Goal: Navigation & Orientation: Find specific page/section

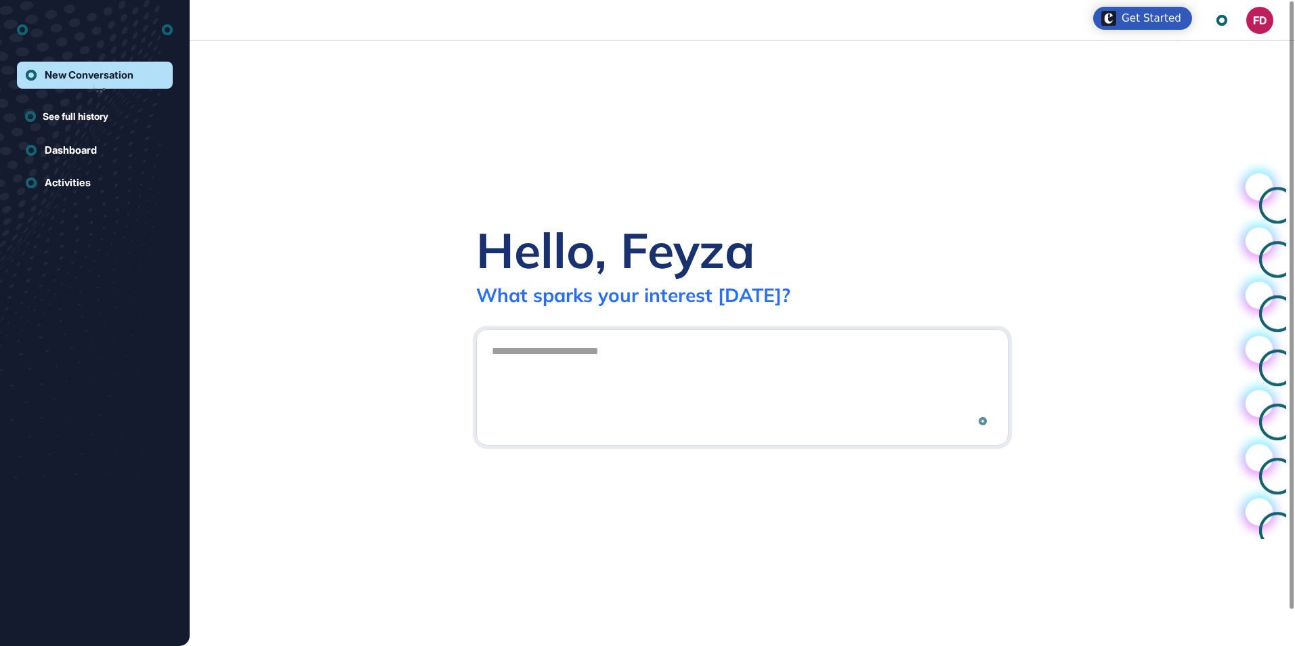
scroll to position [1, 1]
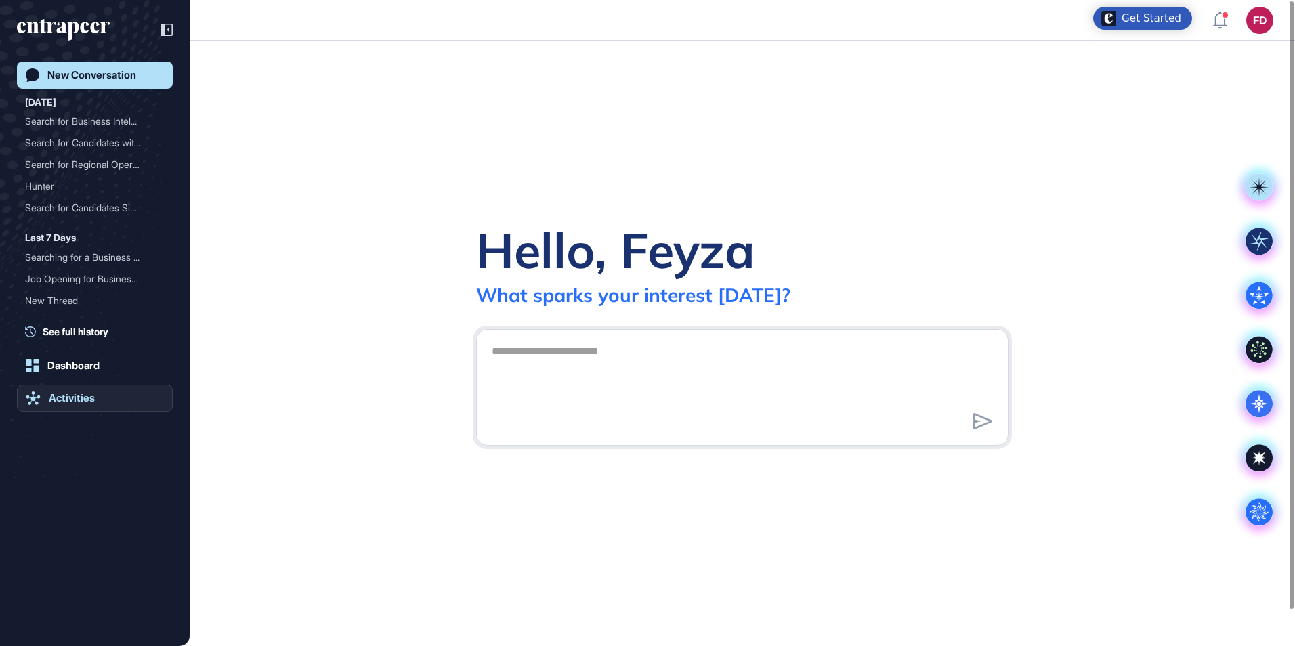
click at [94, 398] on div "Activities" at bounding box center [72, 398] width 46 height 12
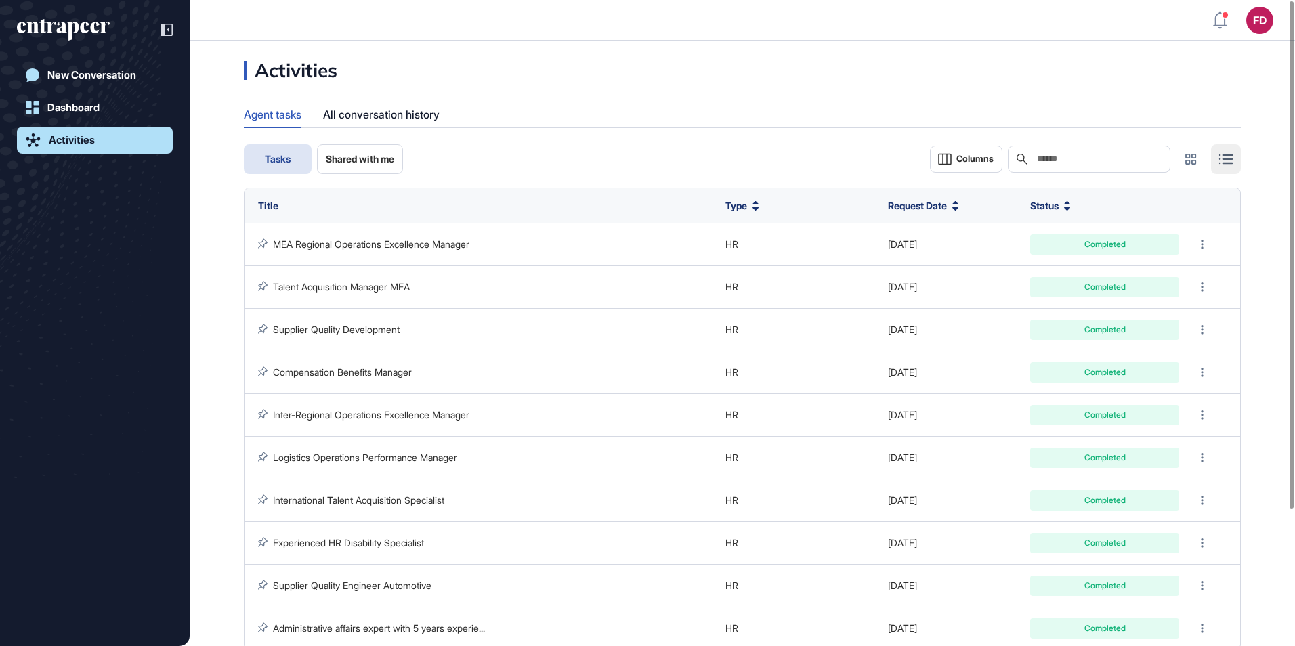
click at [348, 150] on button "Shared with me" at bounding box center [360, 159] width 86 height 30
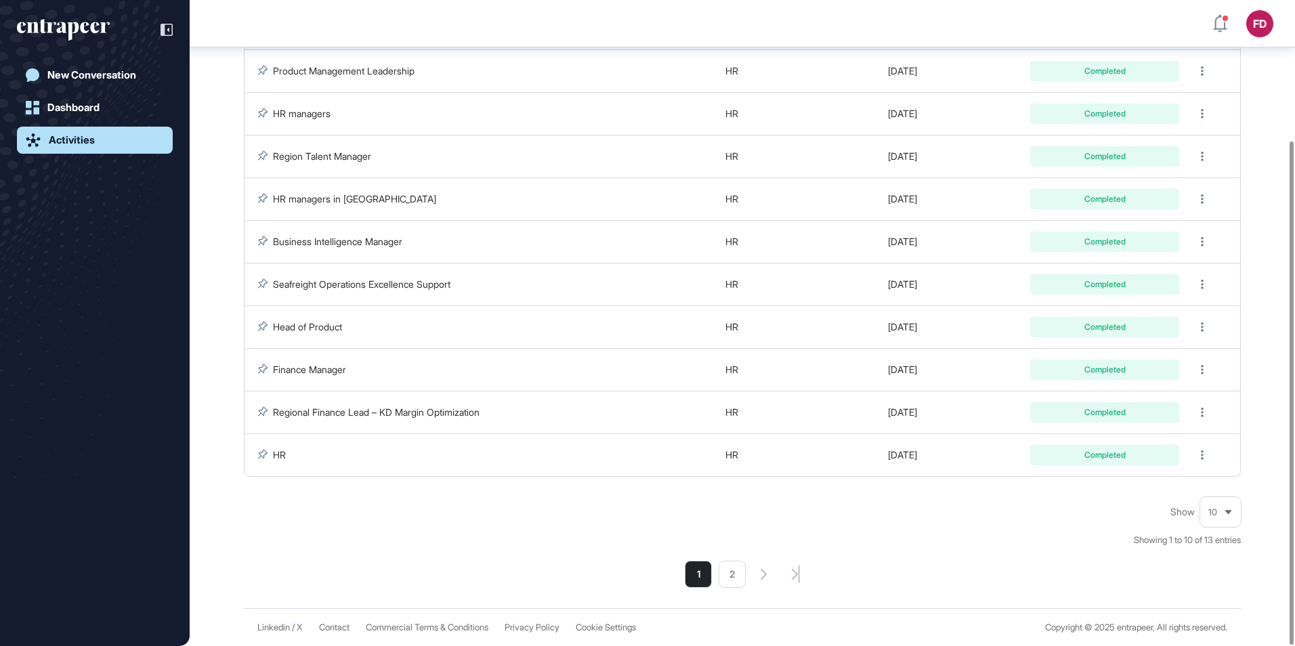
scroll to position [180, 0]
click at [741, 572] on li "2" at bounding box center [732, 574] width 27 height 27
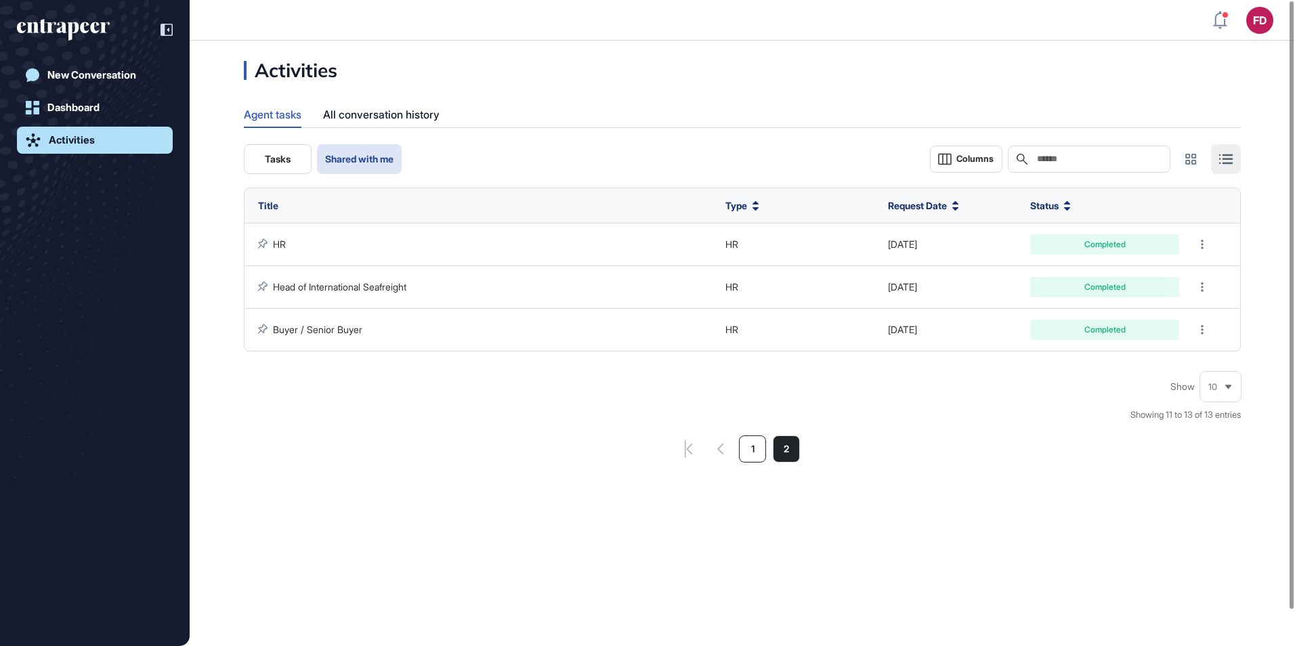
click at [747, 440] on li "1" at bounding box center [752, 449] width 27 height 27
